Goal: Use online tool/utility: Utilize a website feature to perform a specific function

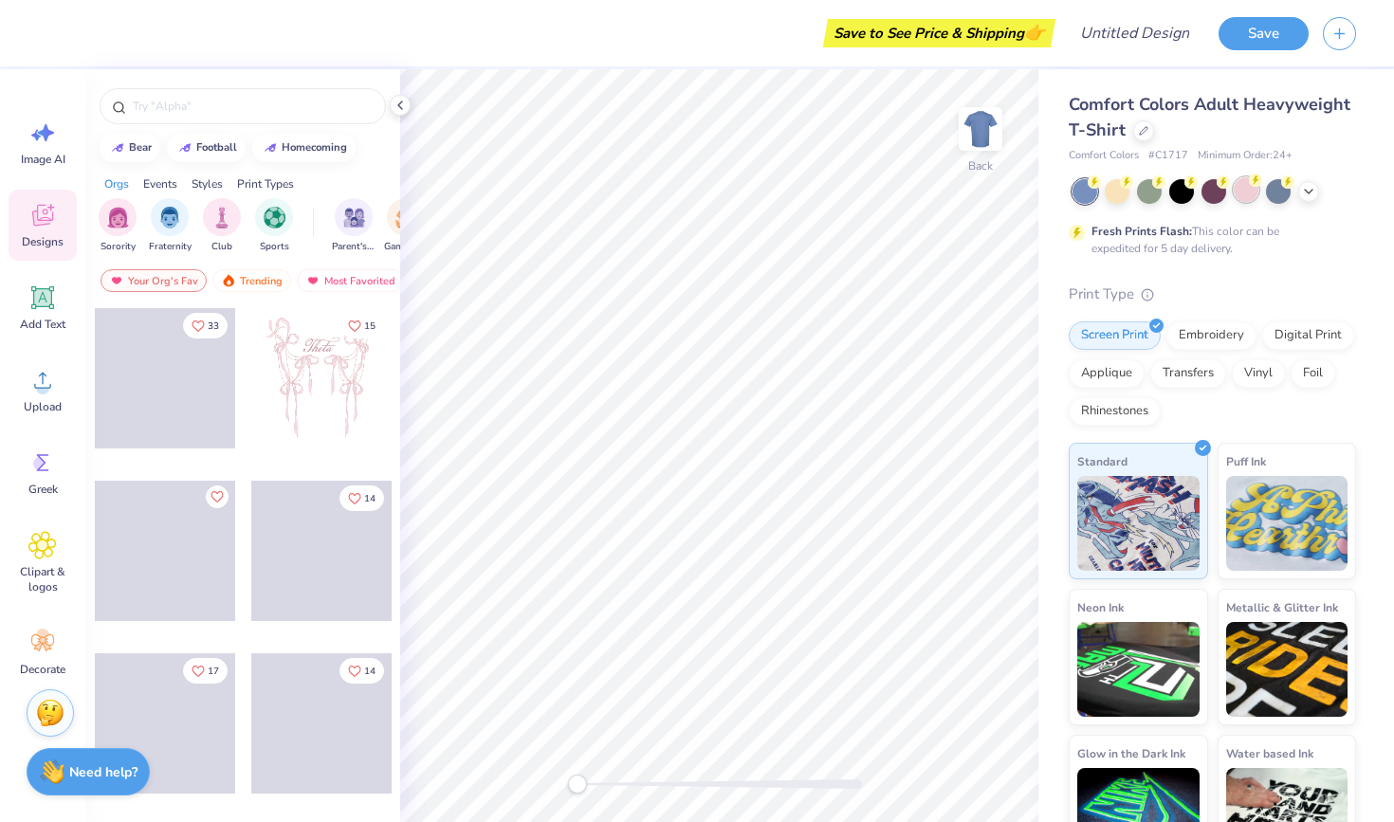
click at [1247, 198] on div at bounding box center [1246, 189] width 25 height 25
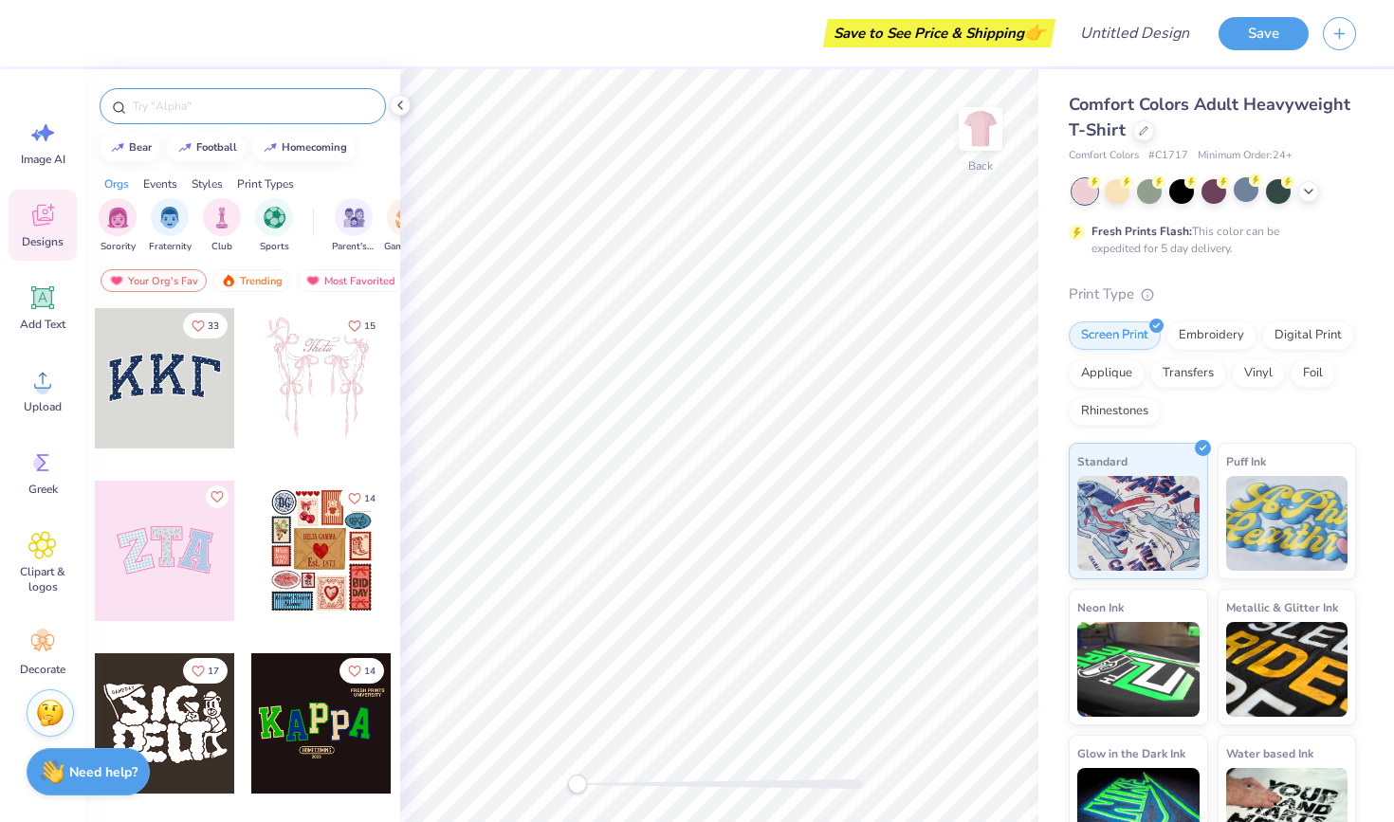
click at [234, 107] on input "text" at bounding box center [252, 106] width 243 height 19
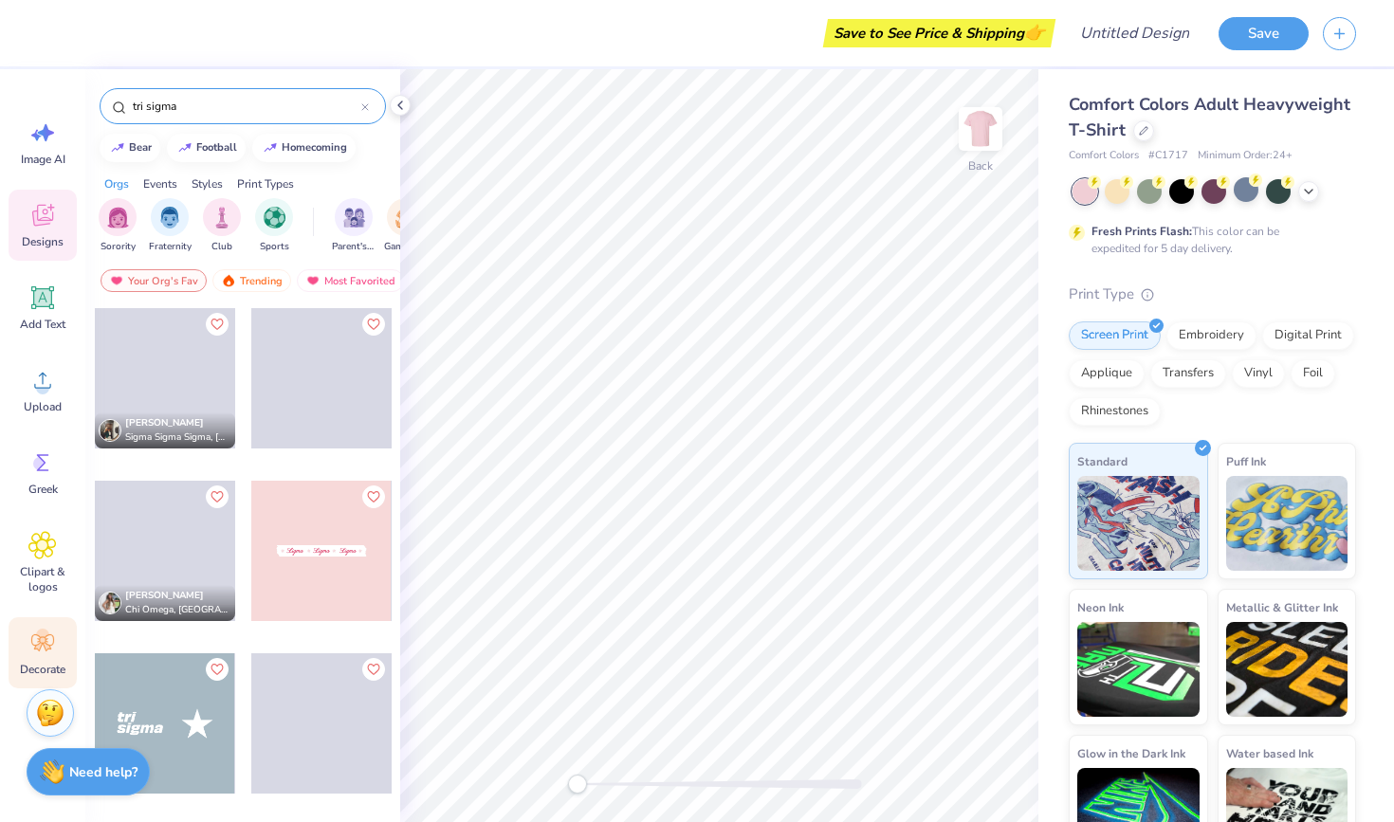
type input "tri sigma"
click at [44, 656] on icon at bounding box center [42, 643] width 28 height 28
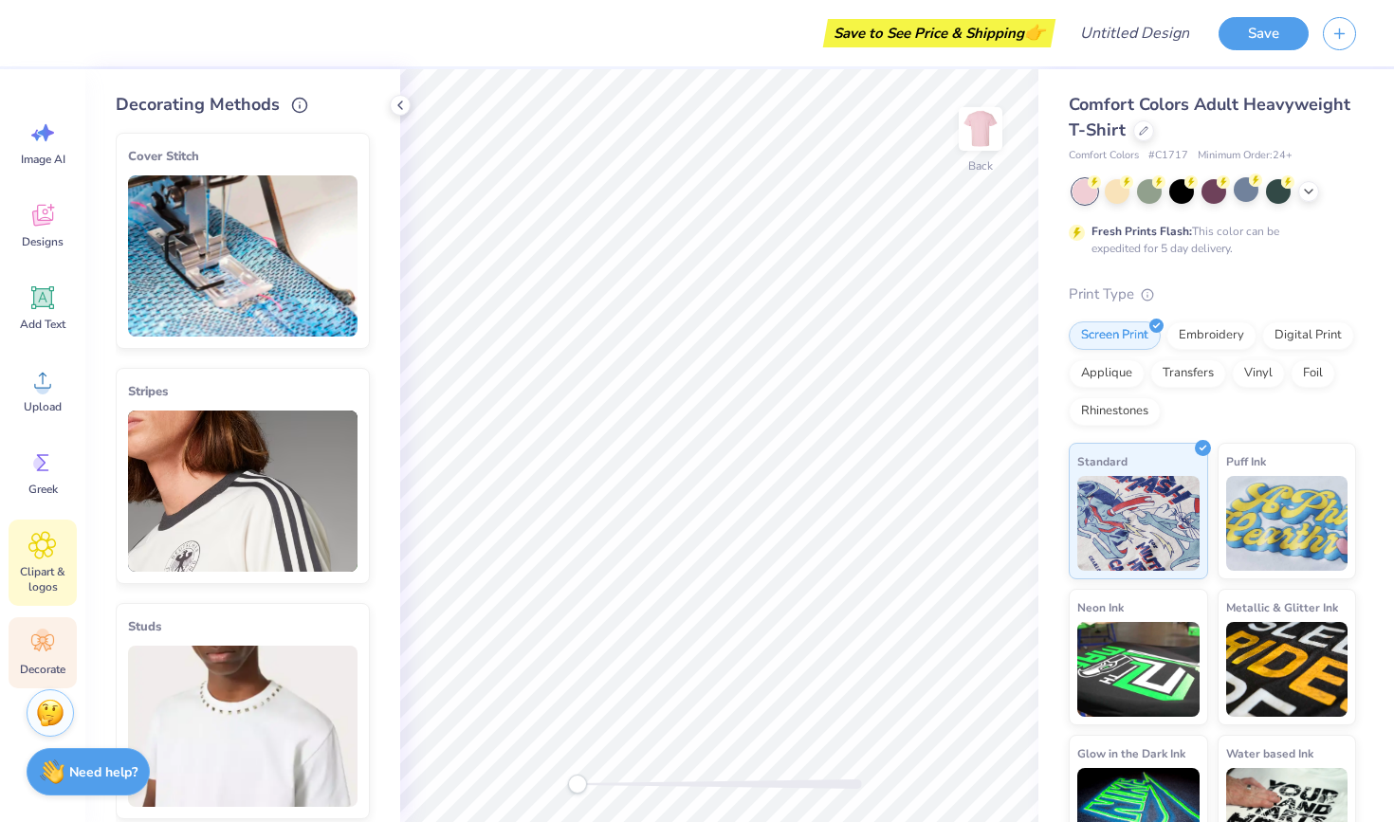
click at [53, 562] on div "Clipart & logos" at bounding box center [43, 563] width 68 height 86
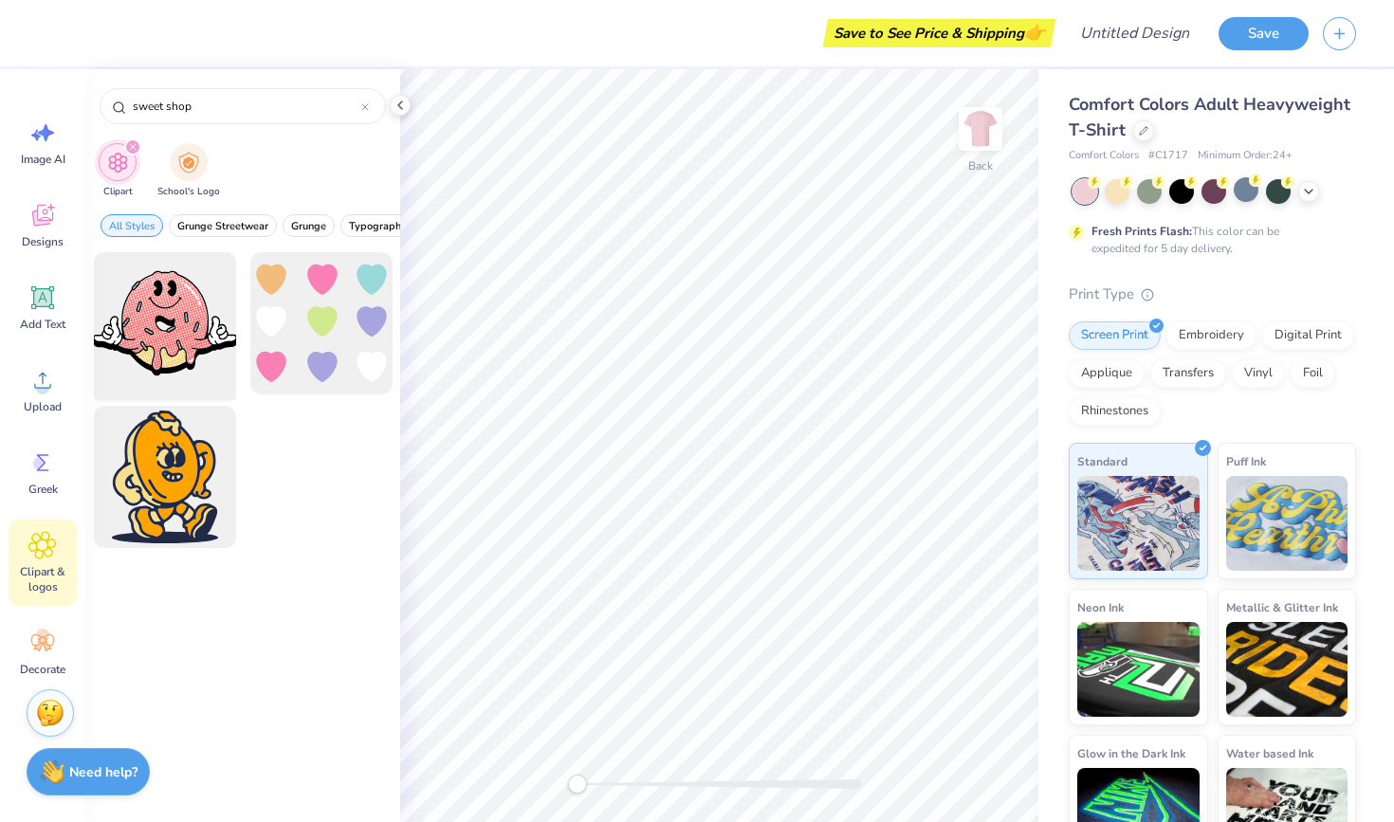
click at [186, 345] on div at bounding box center [164, 324] width 156 height 156
click at [211, 106] on input "sweet shop" at bounding box center [246, 106] width 230 height 19
type input "sweets"
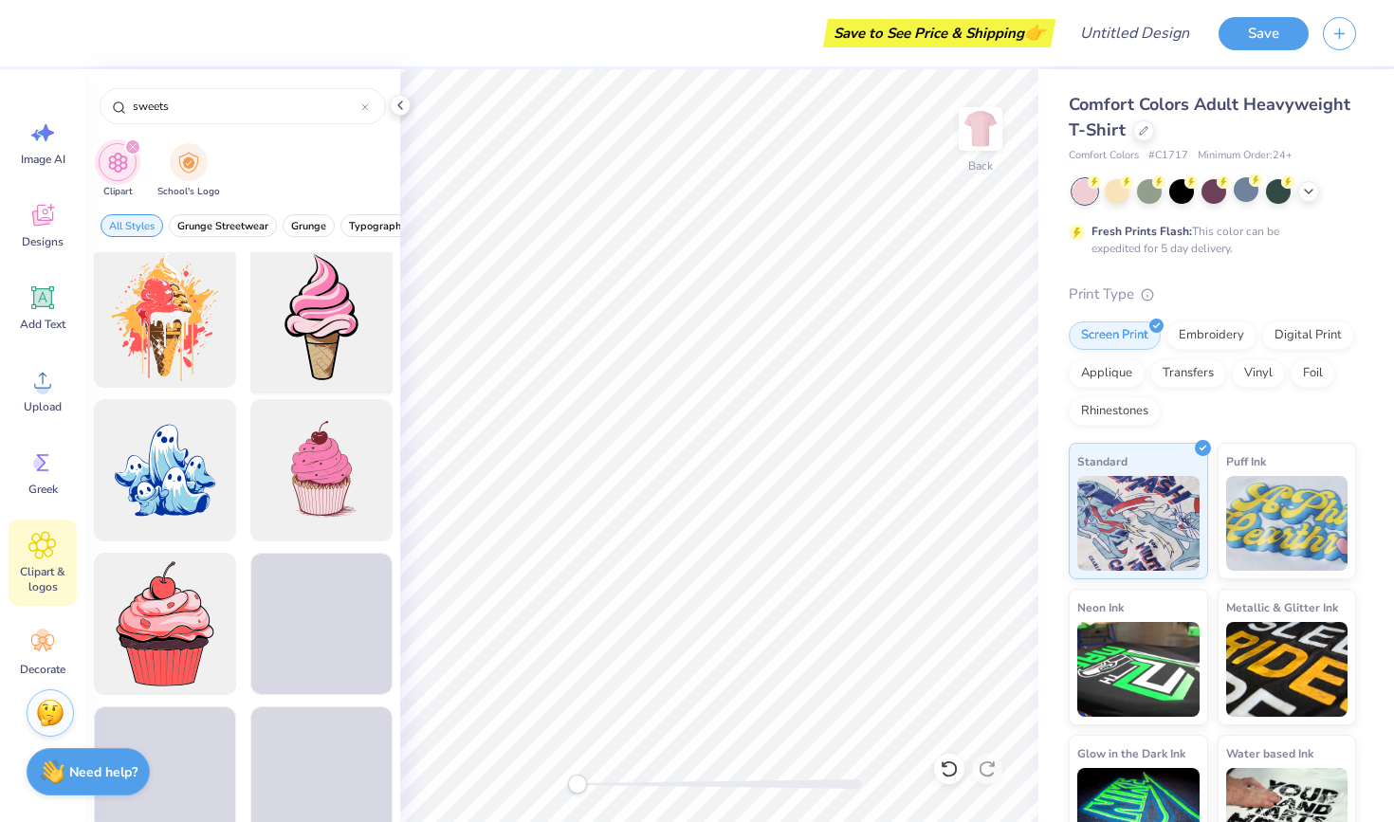
scroll to position [3853, 0]
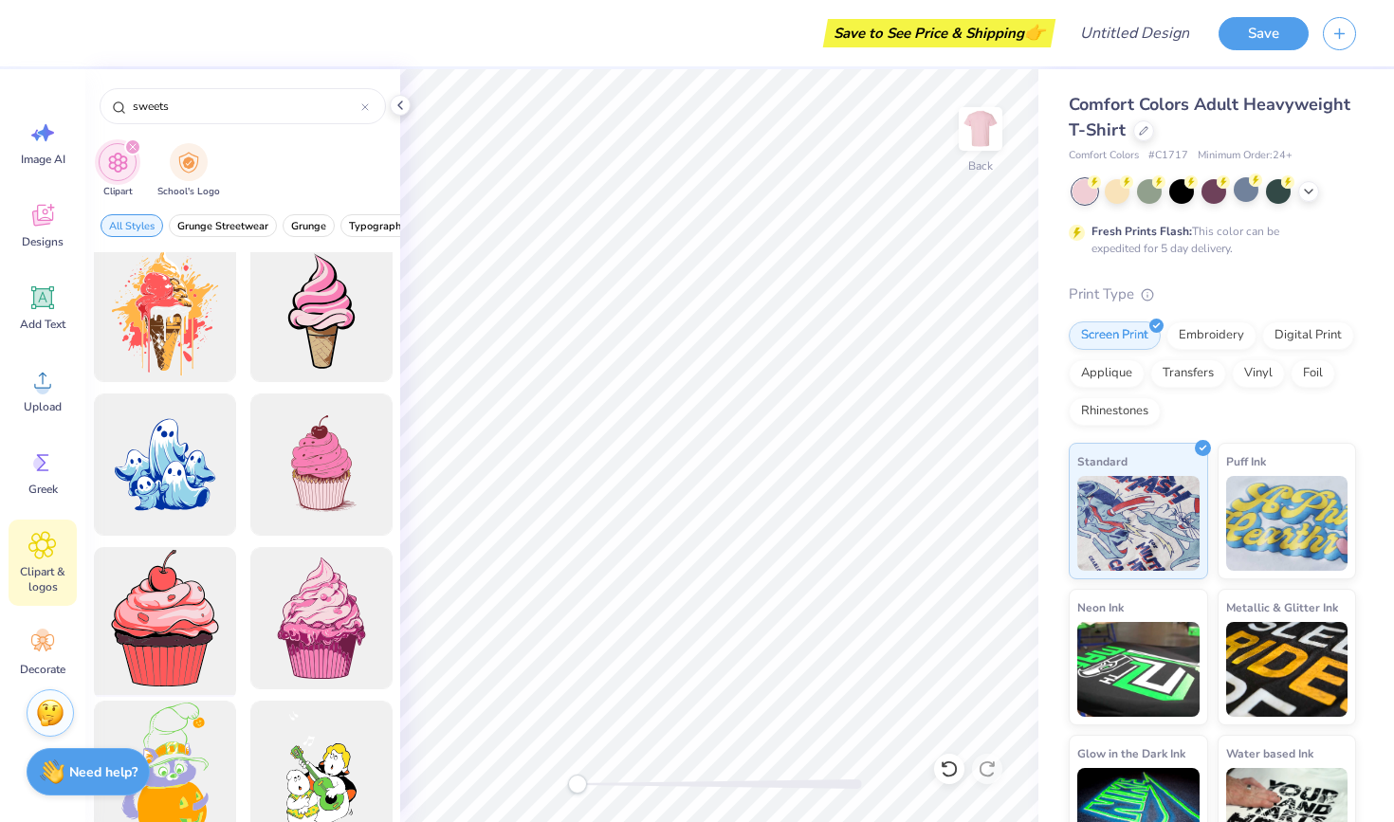
click at [175, 602] on div at bounding box center [164, 619] width 156 height 156
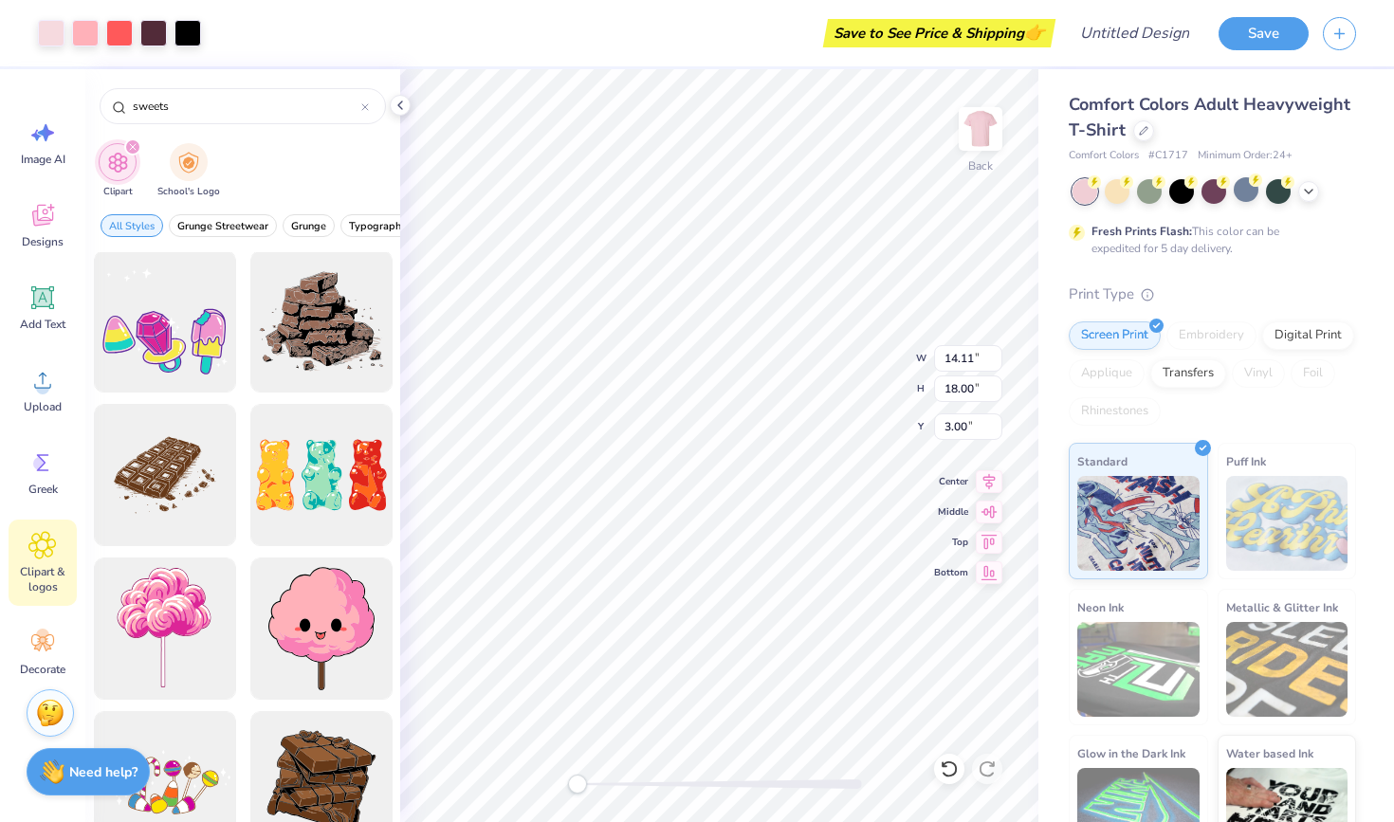
scroll to position [584, 0]
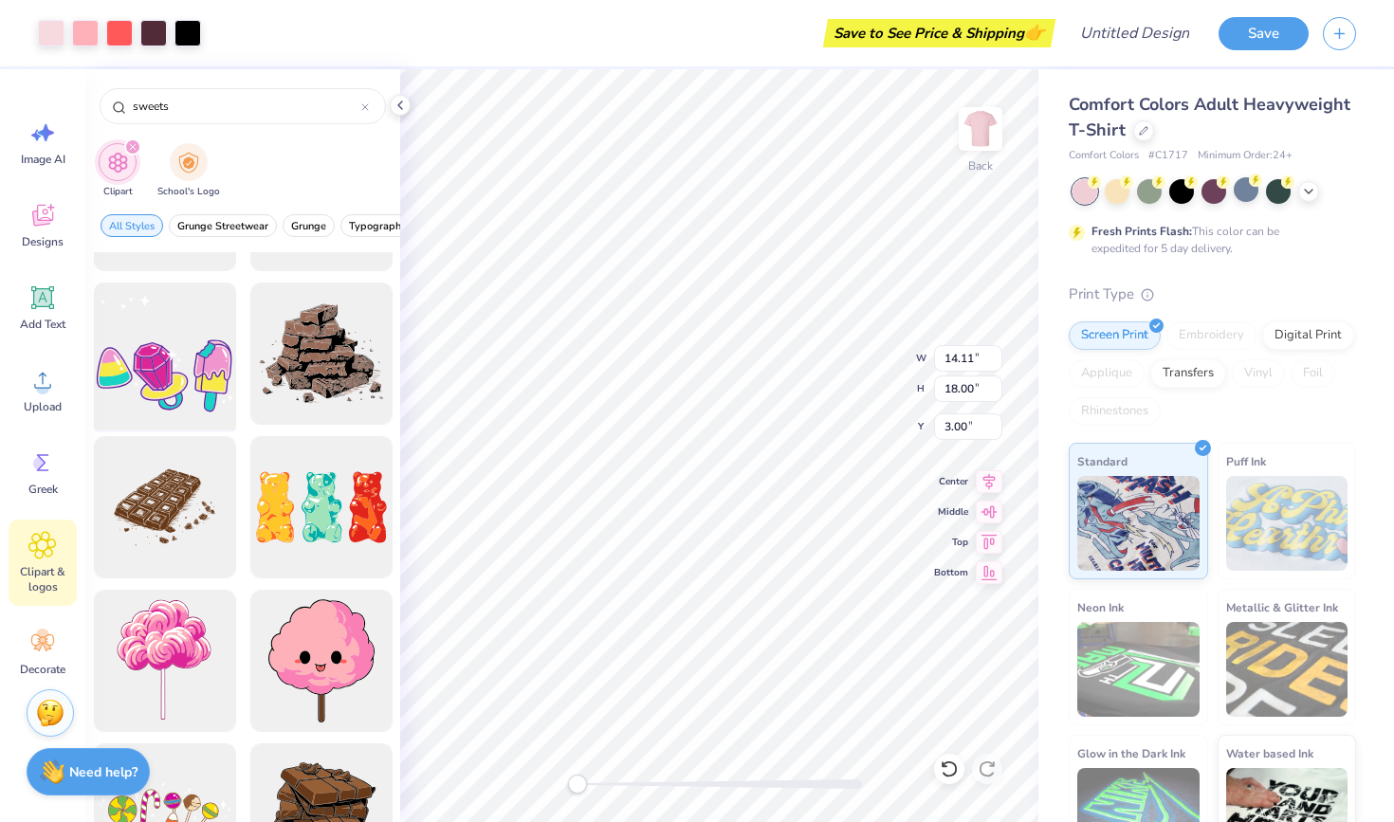
click at [196, 394] on div at bounding box center [164, 354] width 156 height 156
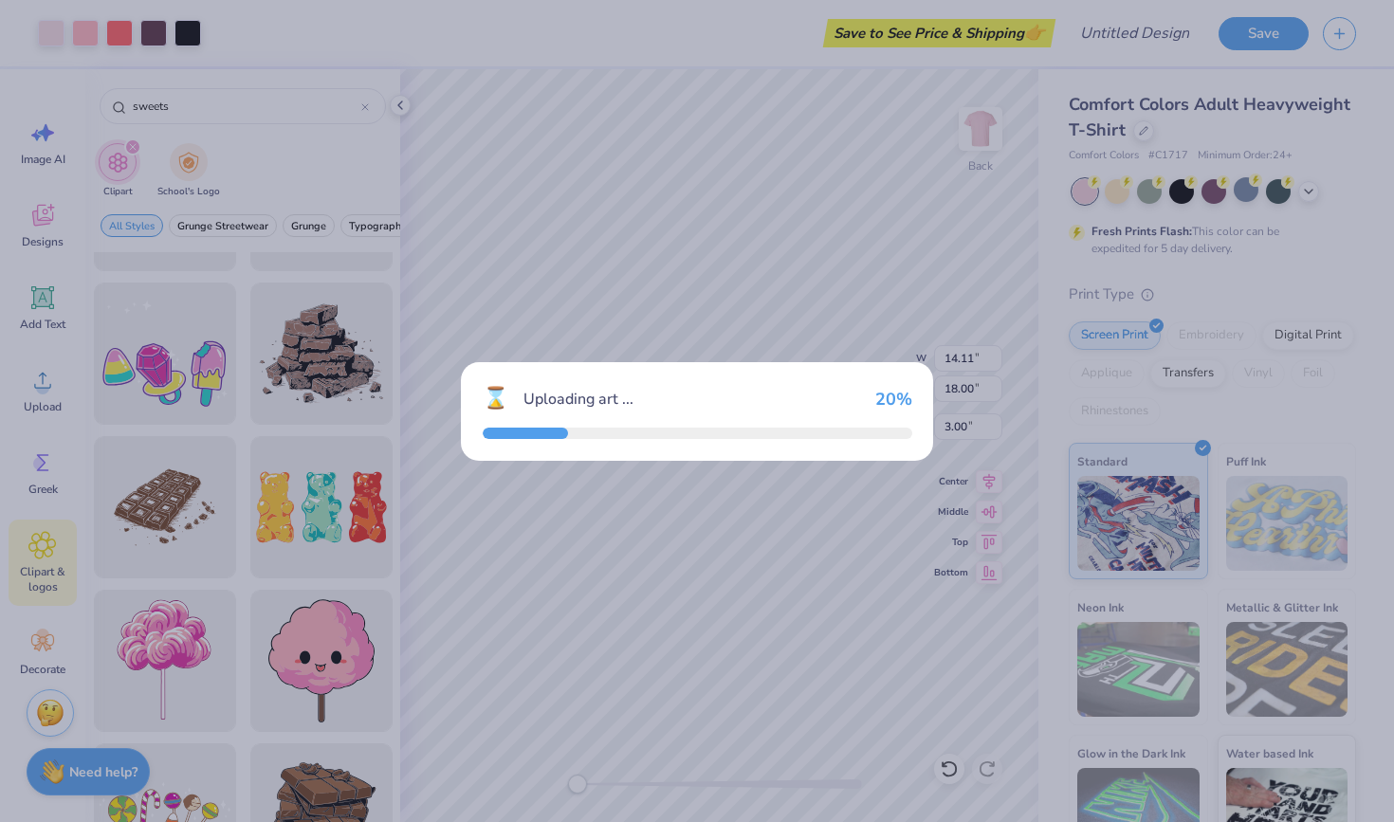
type input "14.17"
type input "12.06"
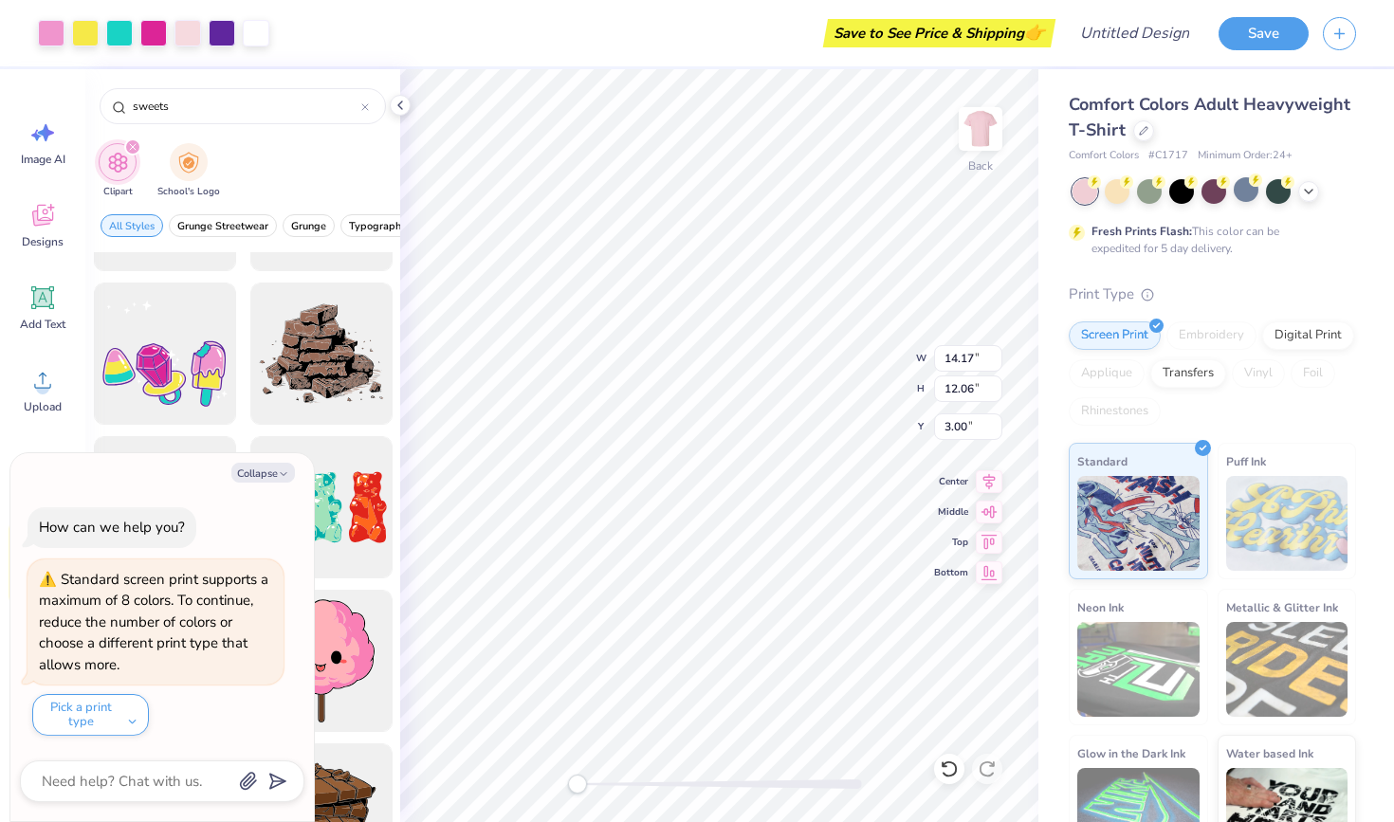
type textarea "x"
